Goal: Go to known website: Access a specific website the user already knows

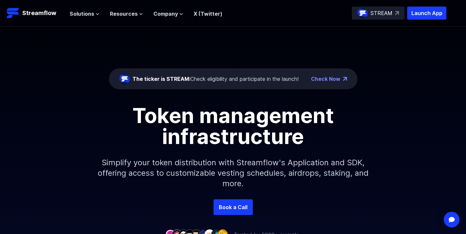
click at [357, 12] on div "STREAM" at bounding box center [378, 13] width 53 height 13
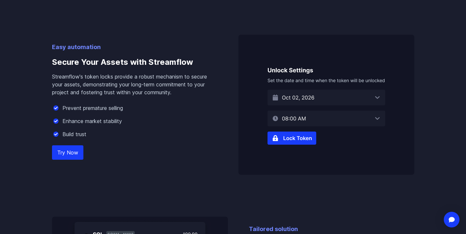
scroll to position [405, 0]
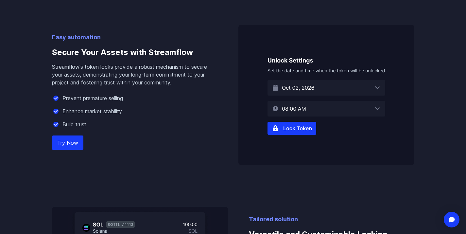
click at [295, 126] on img at bounding box center [326, 95] width 176 height 140
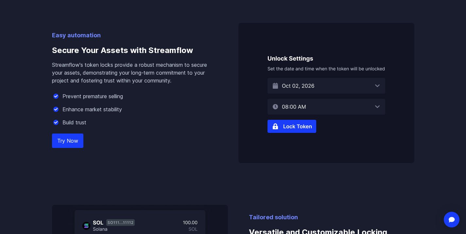
scroll to position [410, 0]
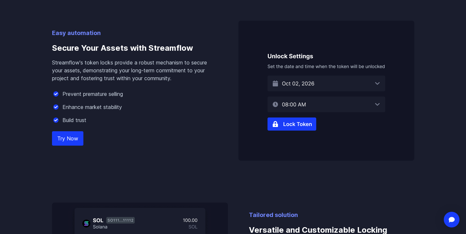
click at [70, 147] on div "Easy automation Secure Your Assets with Streamflow Streamflow's token locks pro…" at bounding box center [134, 94] width 165 height 132
click at [71, 139] on link "Try Now" at bounding box center [67, 138] width 31 height 14
